Goal: Navigation & Orientation: Find specific page/section

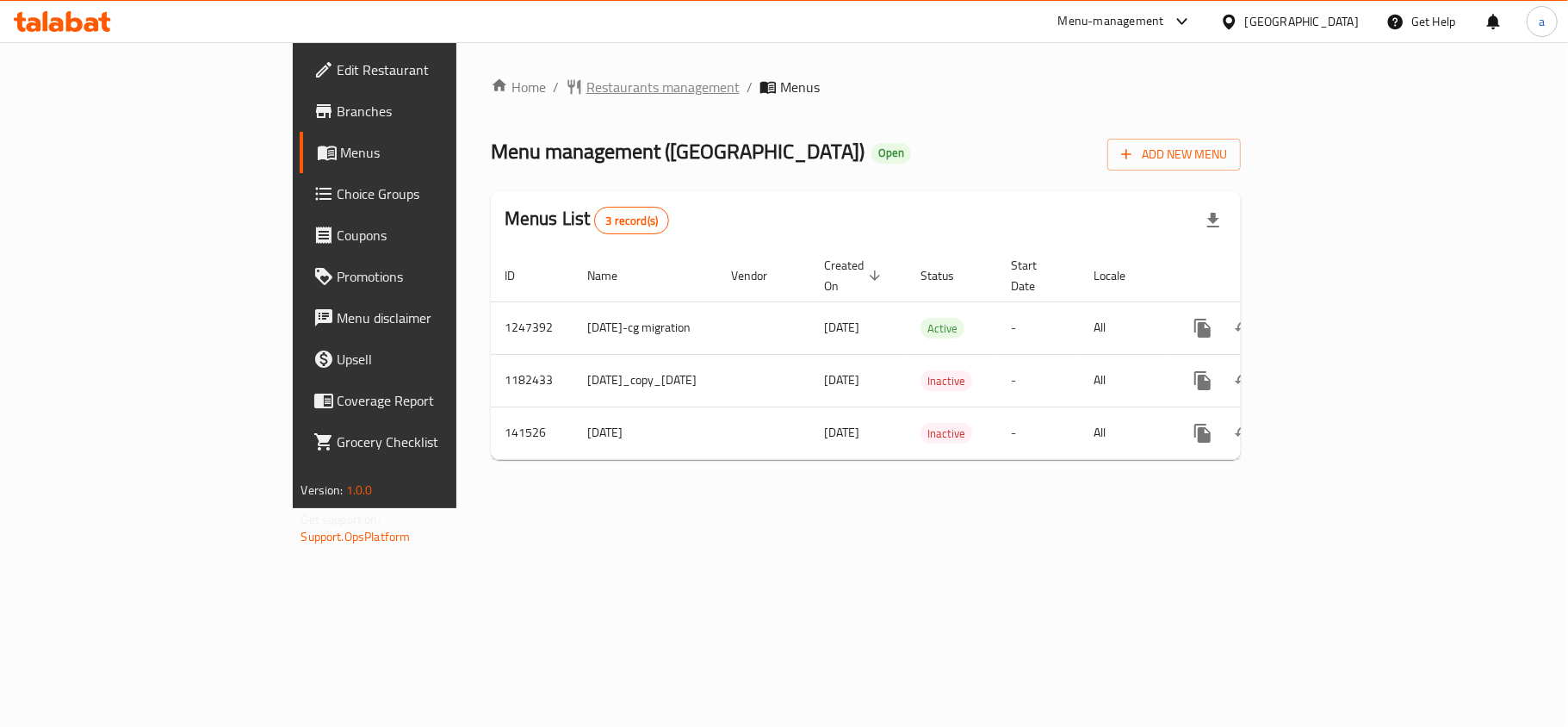
click at [587, 88] on span "Restaurants management" at bounding box center [663, 87] width 153 height 21
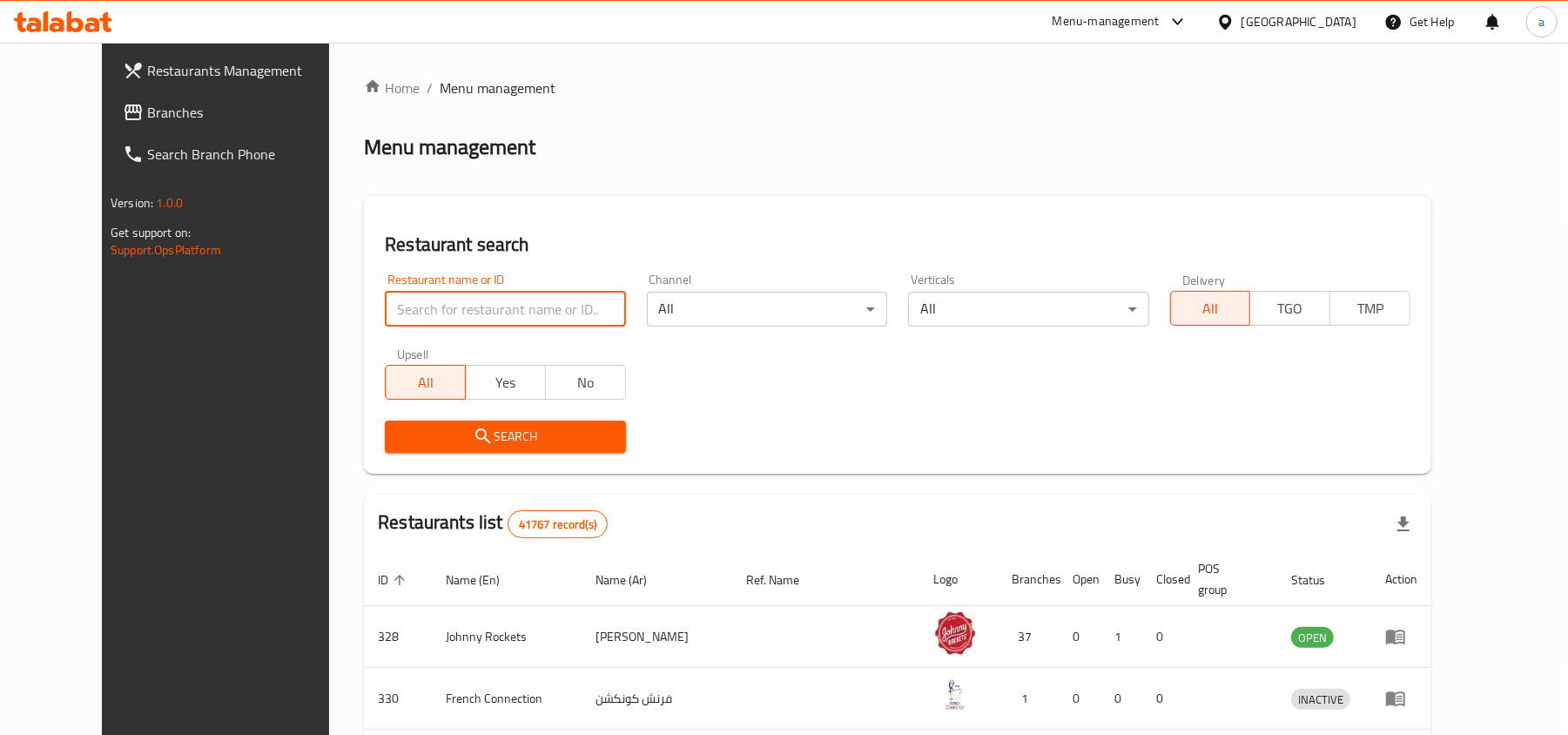
click at [416, 303] on input "search" at bounding box center [504, 309] width 240 height 34
click at [130, 126] on link "Branches" at bounding box center [236, 112] width 255 height 42
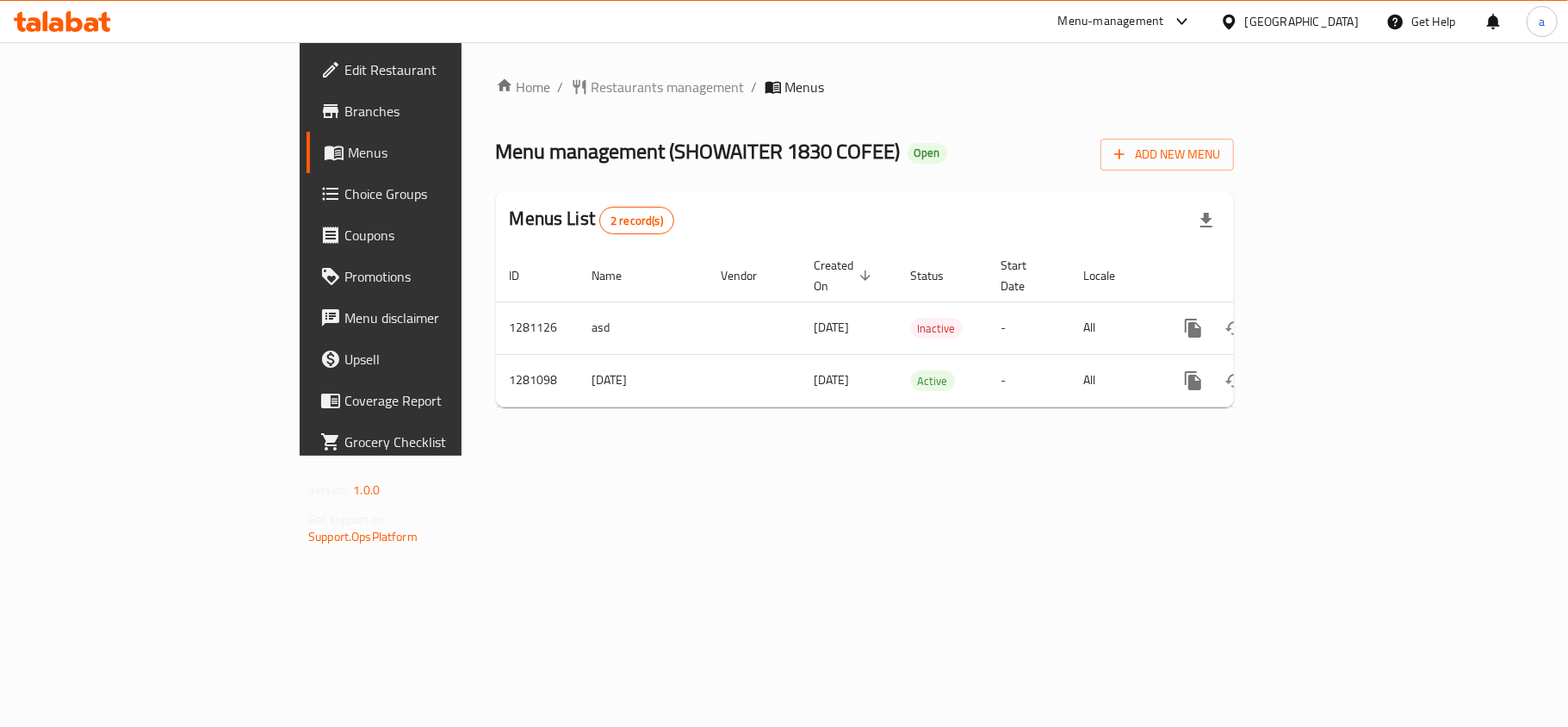
click at [1330, 19] on div "[GEOGRAPHIC_DATA]" at bounding box center [1302, 21] width 114 height 19
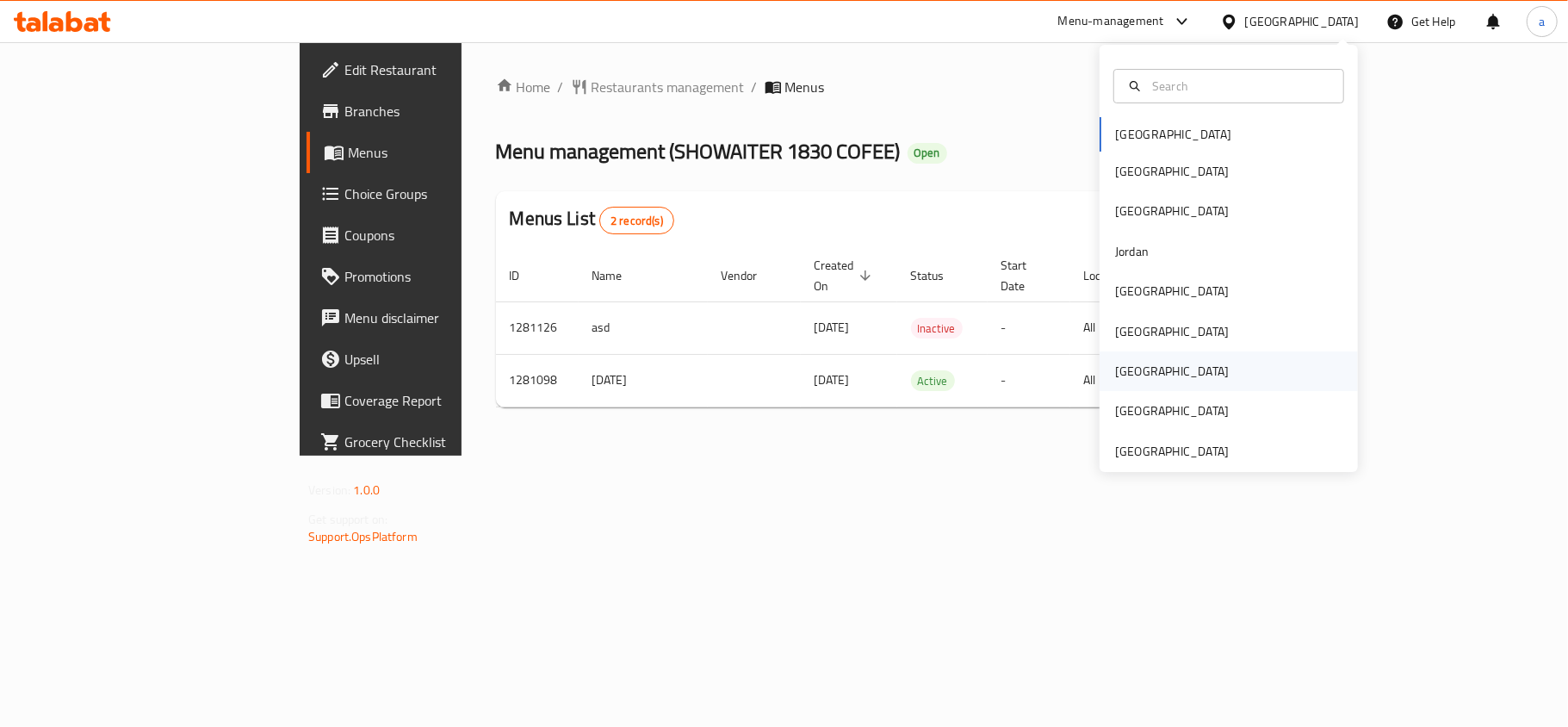
click at [1124, 371] on div "[GEOGRAPHIC_DATA]" at bounding box center [1172, 371] width 114 height 19
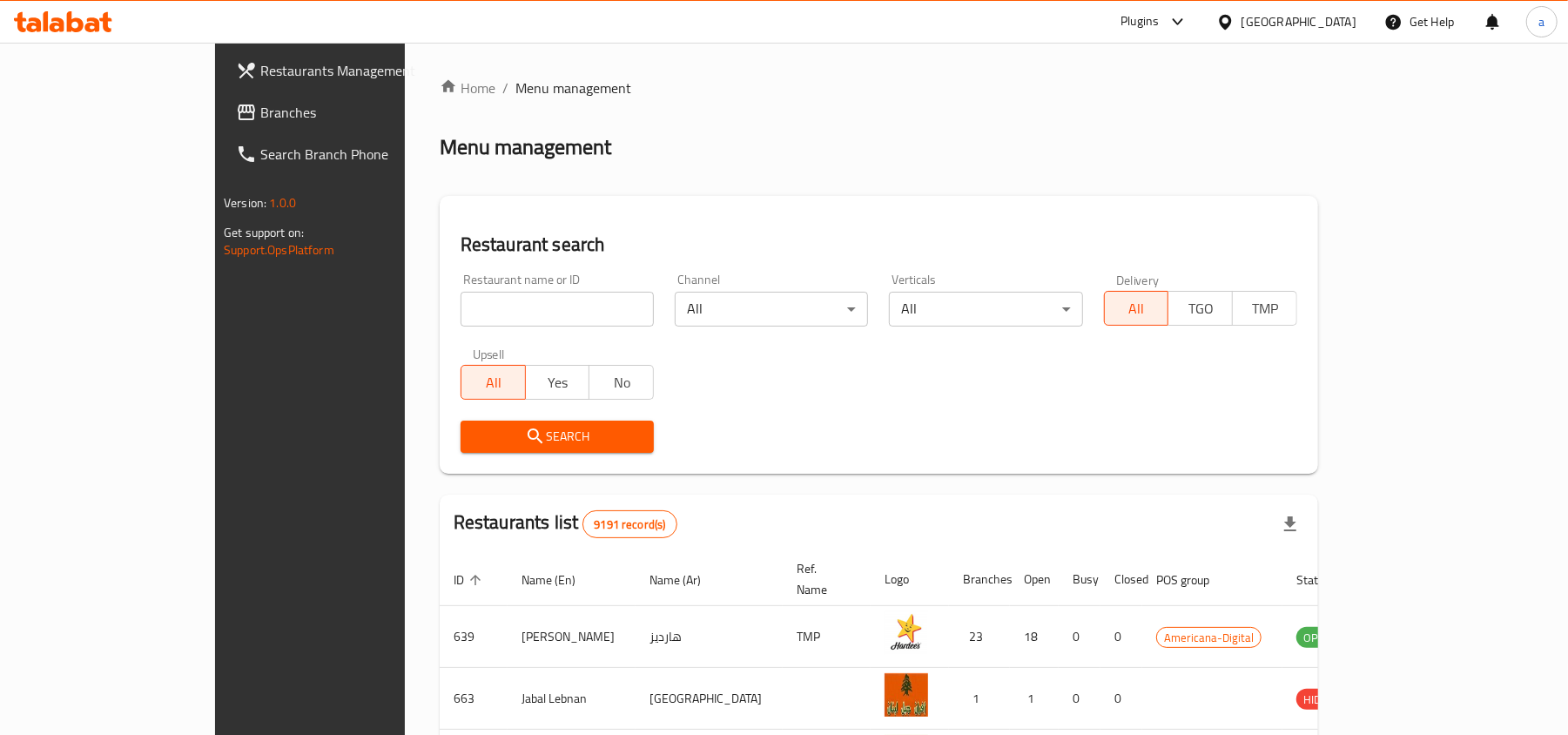
click at [261, 115] on span "Branches" at bounding box center [362, 112] width 203 height 21
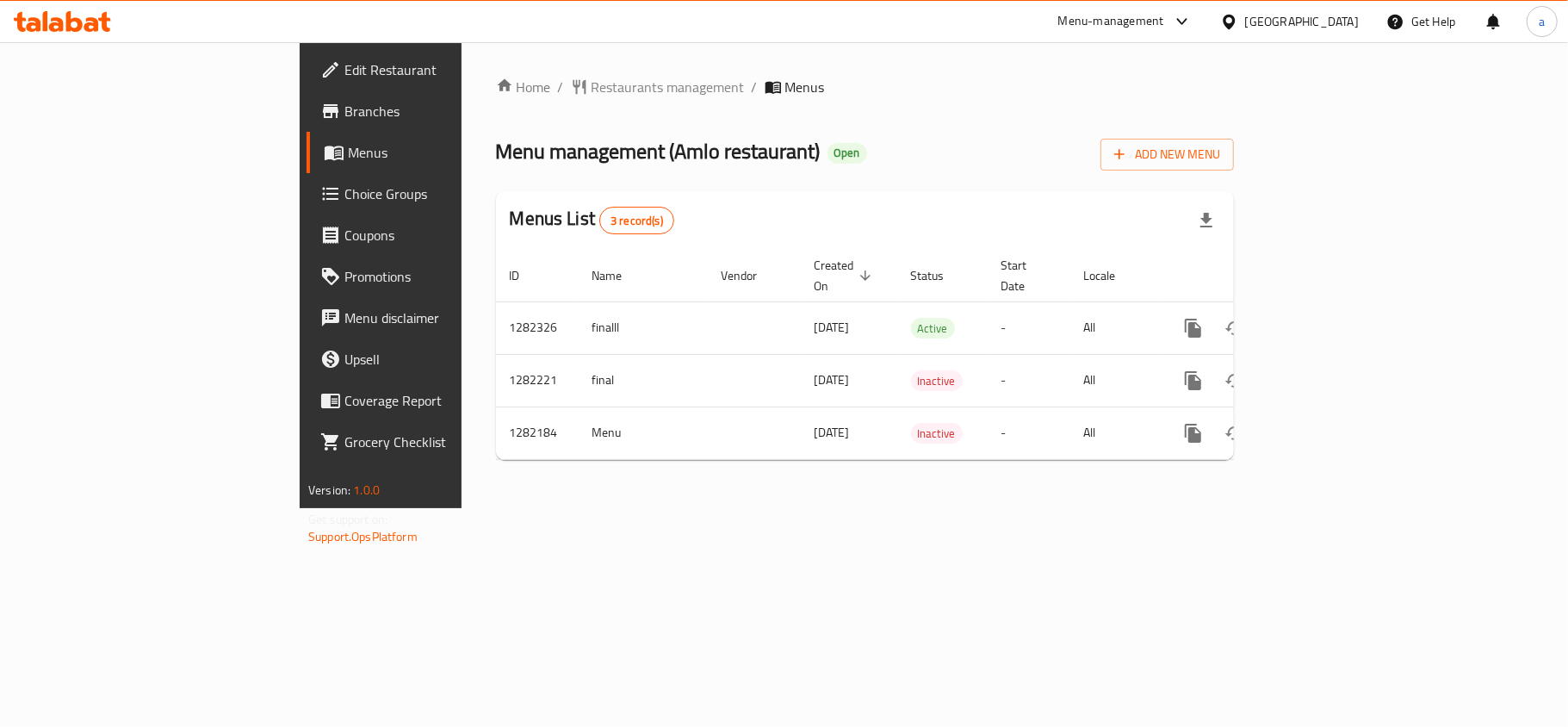
drag, startPoint x: 1338, startPoint y: 13, endPoint x: 1338, endPoint y: 33, distance: 20.0
click at [1338, 13] on div "[GEOGRAPHIC_DATA]" at bounding box center [1302, 21] width 114 height 19
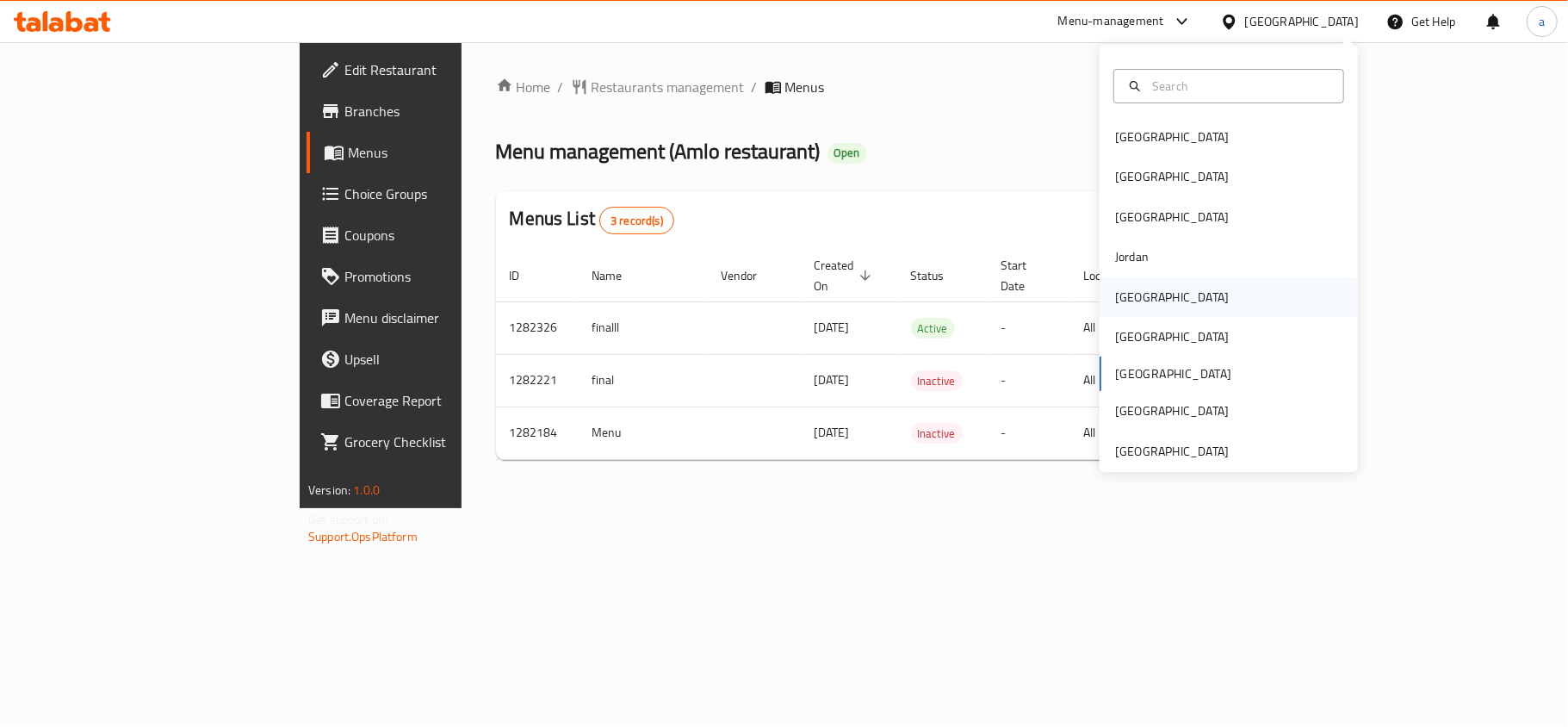
click at [1139, 294] on div "[GEOGRAPHIC_DATA]" at bounding box center [1172, 297] width 141 height 39
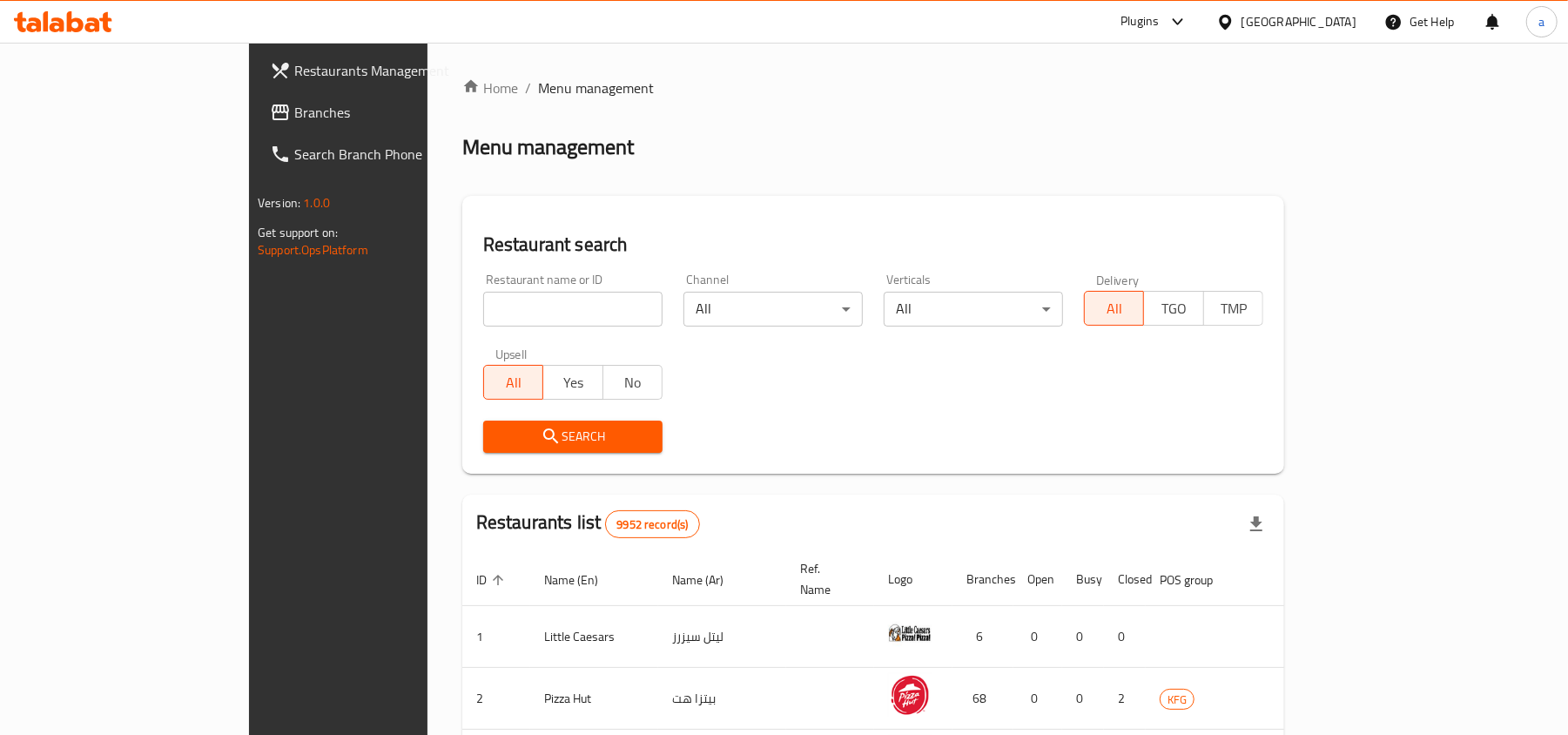
click at [294, 122] on span "Branches" at bounding box center [396, 112] width 203 height 21
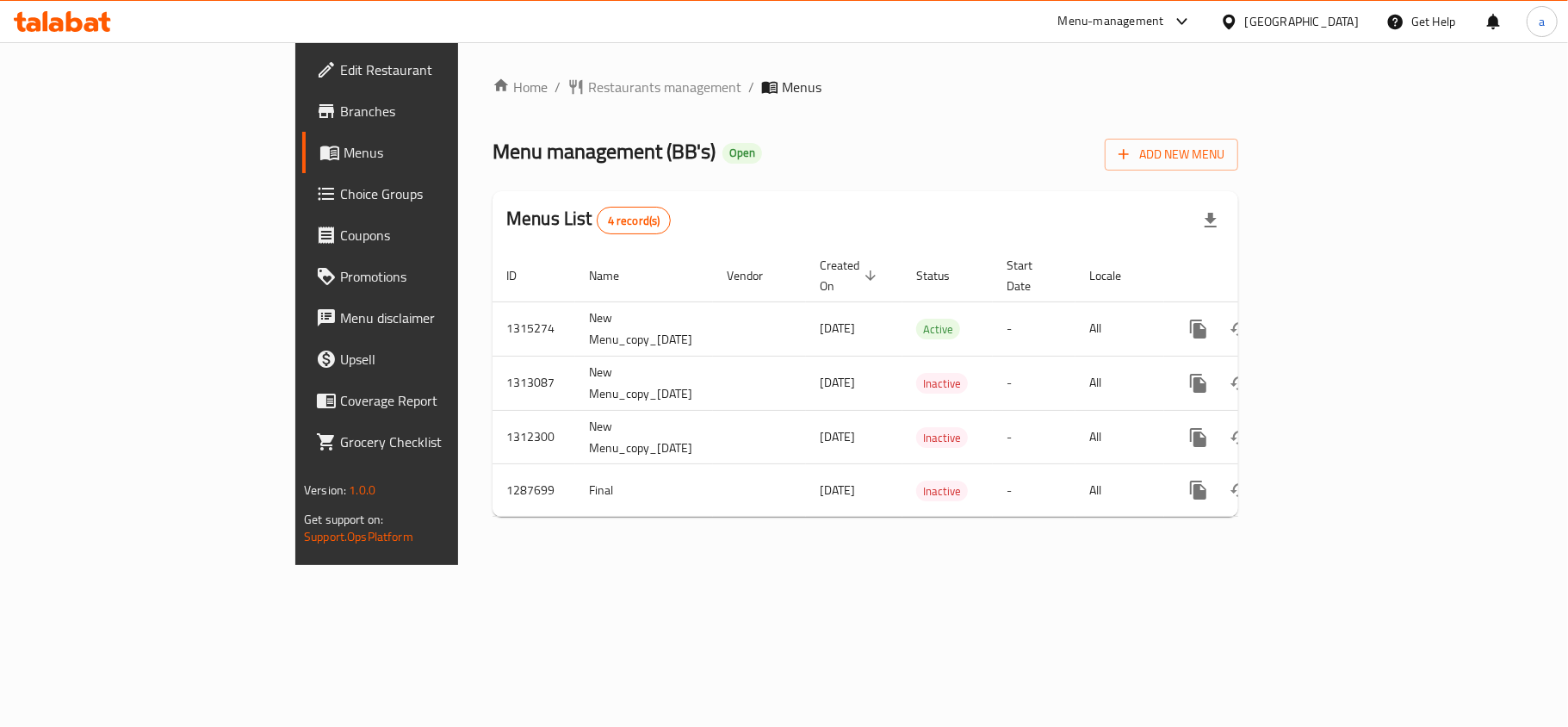
click at [1335, 15] on div "[GEOGRAPHIC_DATA]" at bounding box center [1302, 21] width 114 height 19
click at [588, 86] on span "Restaurants management" at bounding box center [664, 87] width 153 height 21
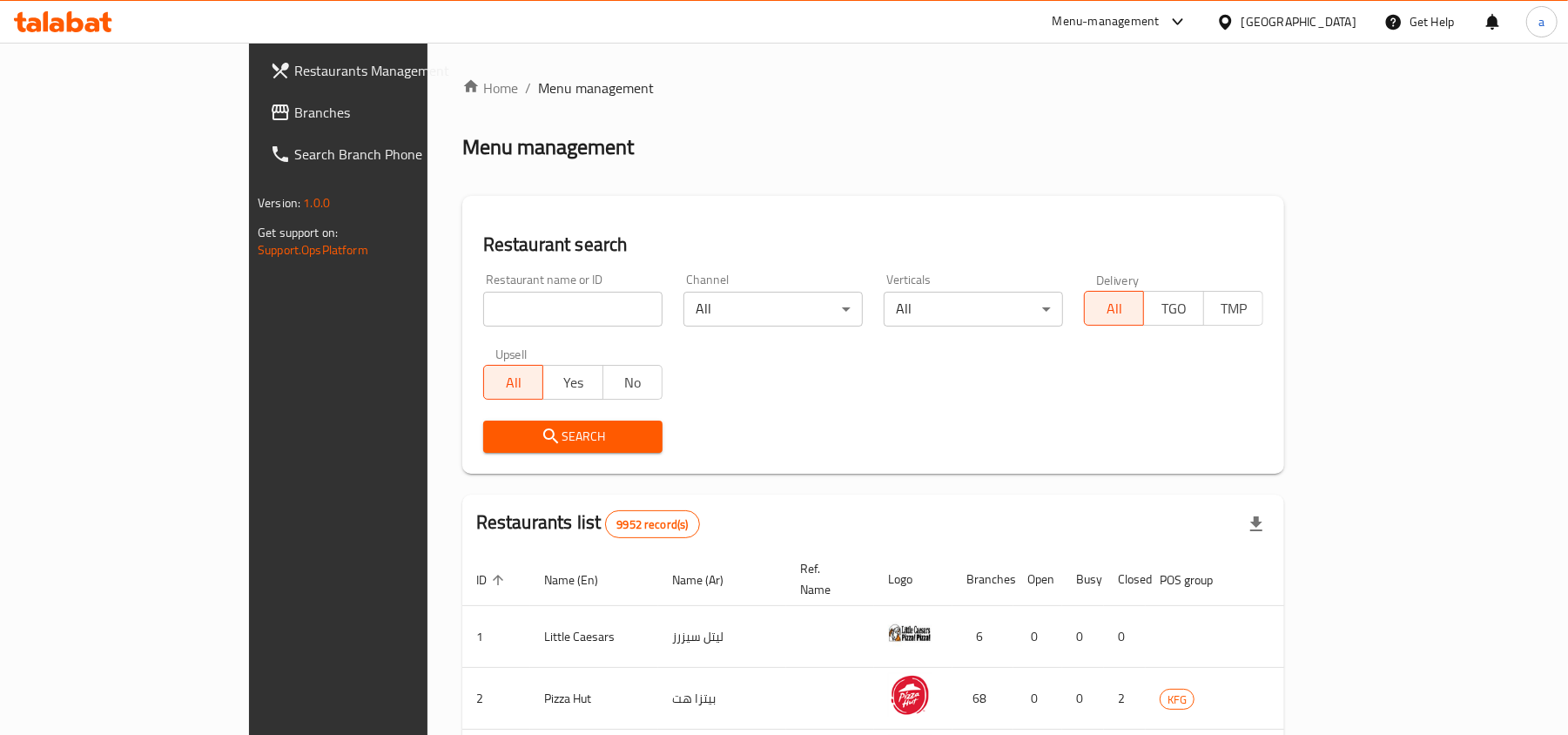
click at [256, 126] on link "Branches" at bounding box center [384, 112] width 255 height 42
click at [294, 105] on span "Branches" at bounding box center [396, 112] width 203 height 21
